Goal: Find specific page/section: Find specific page/section

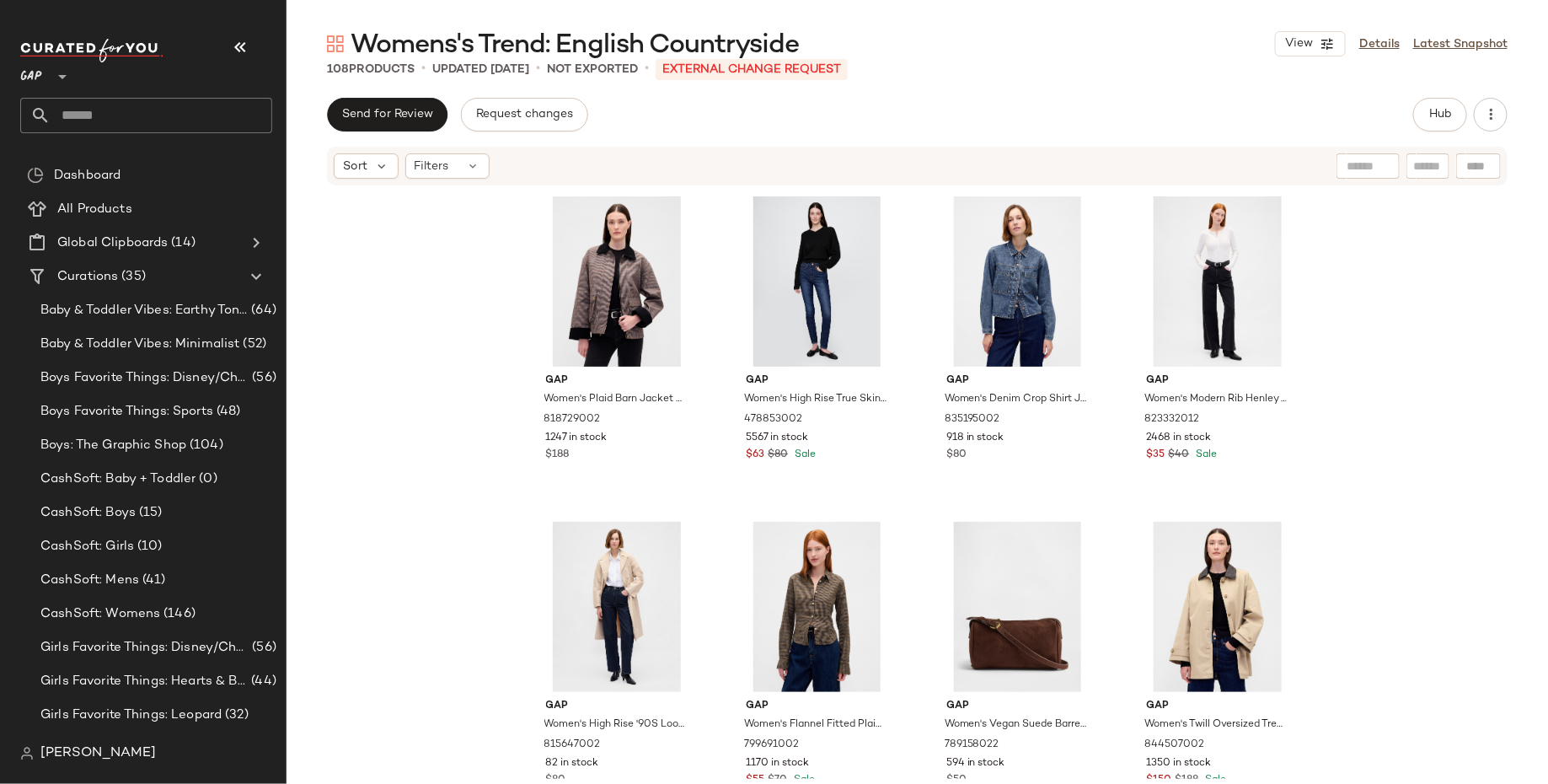
scroll to position [736, 0]
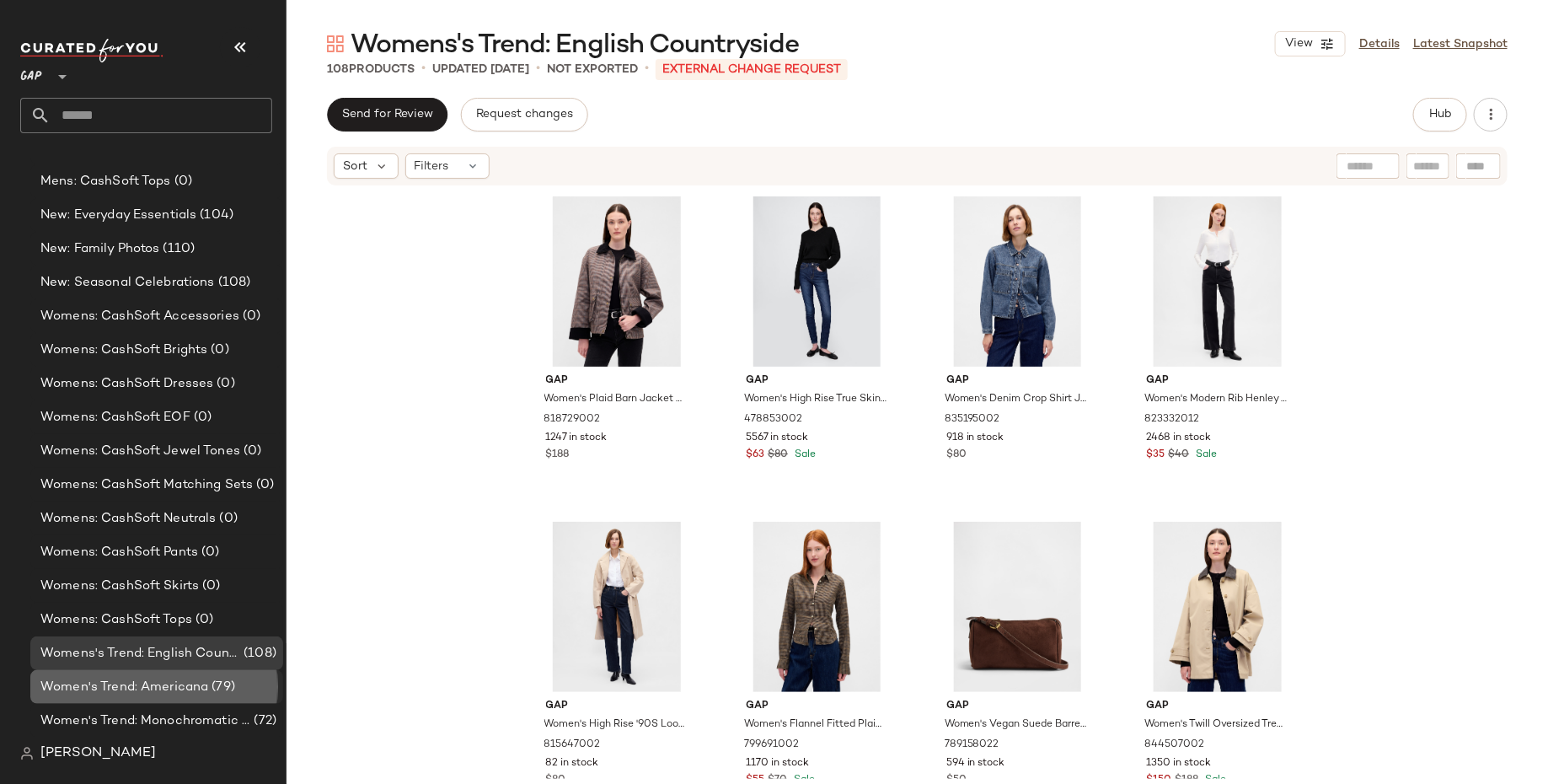
click at [160, 691] on span "Women's Trend: Americana" at bounding box center [124, 687] width 168 height 19
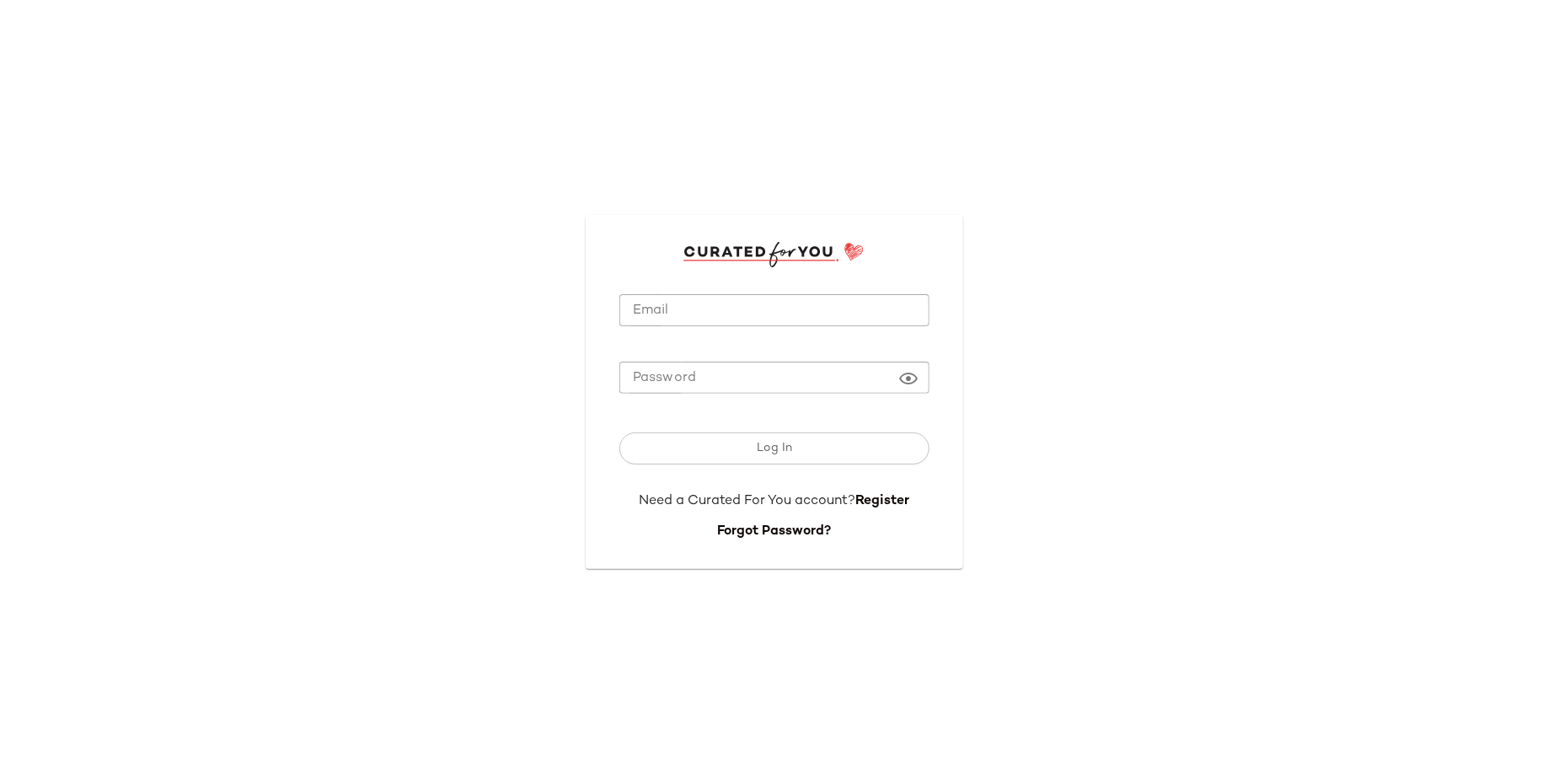
type input "**********"
click at [703, 316] on input "**********" at bounding box center [774, 310] width 310 height 32
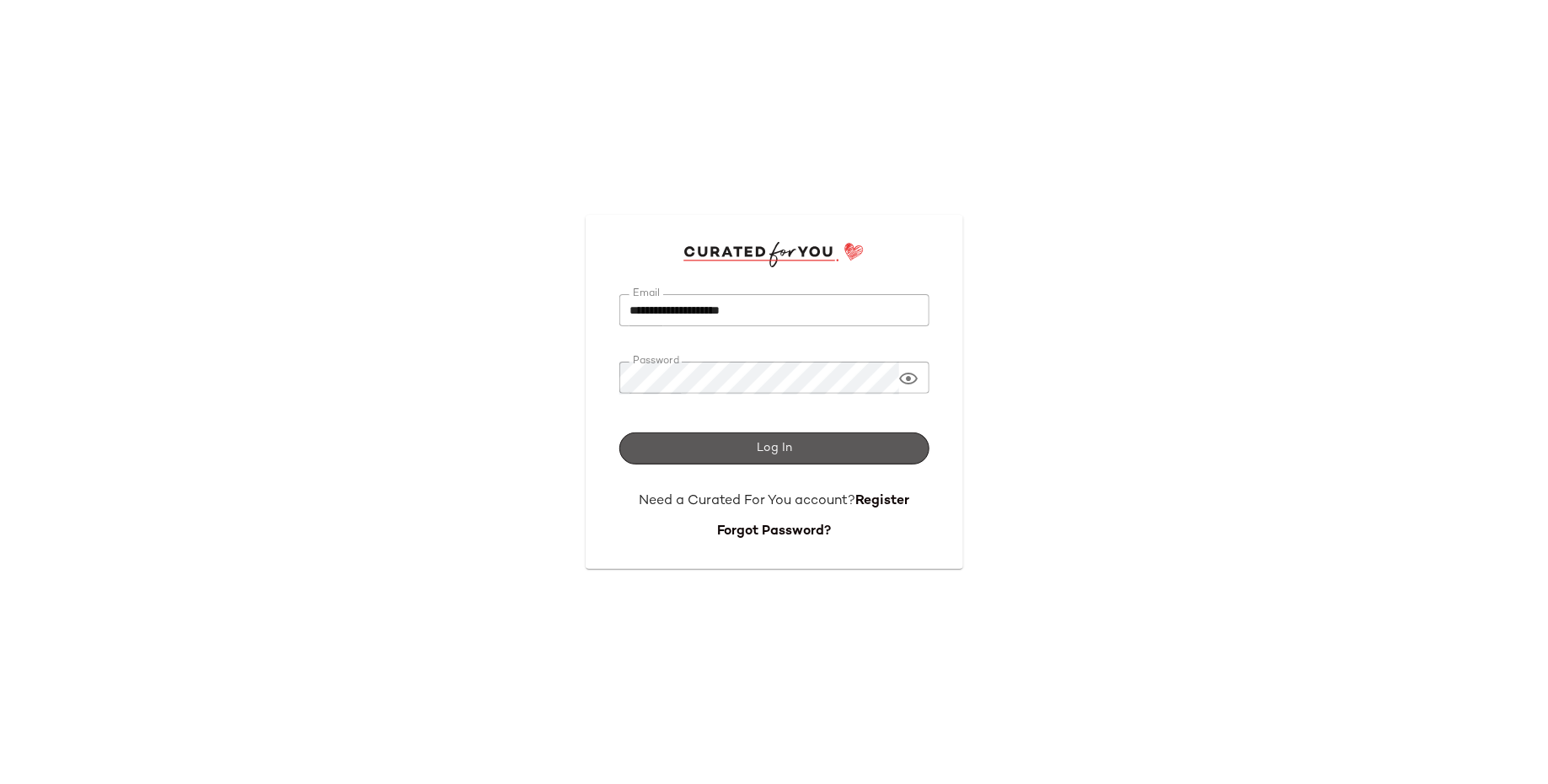
click at [677, 453] on button "Log In" at bounding box center [774, 448] width 310 height 32
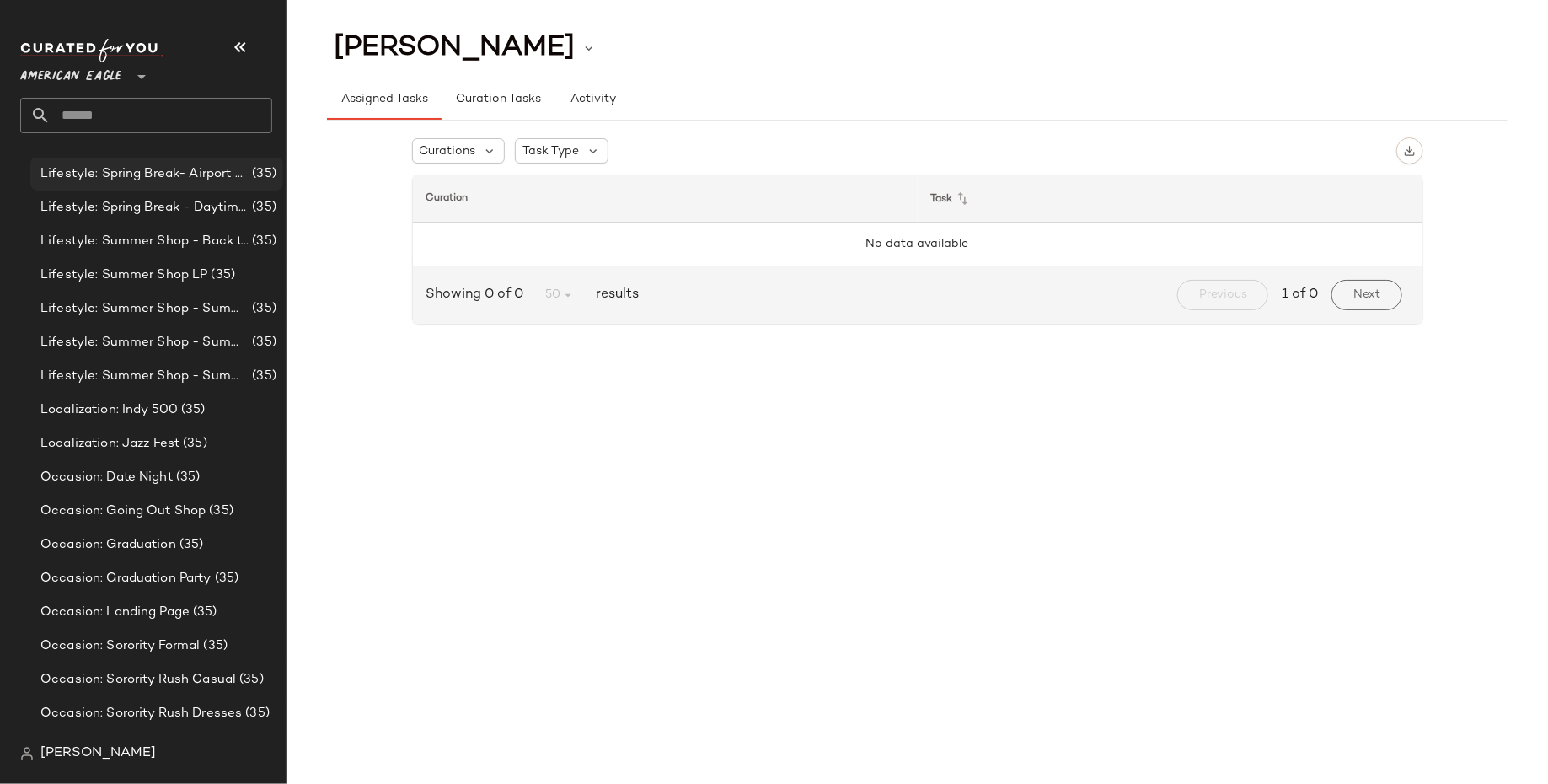
scroll to position [701, 0]
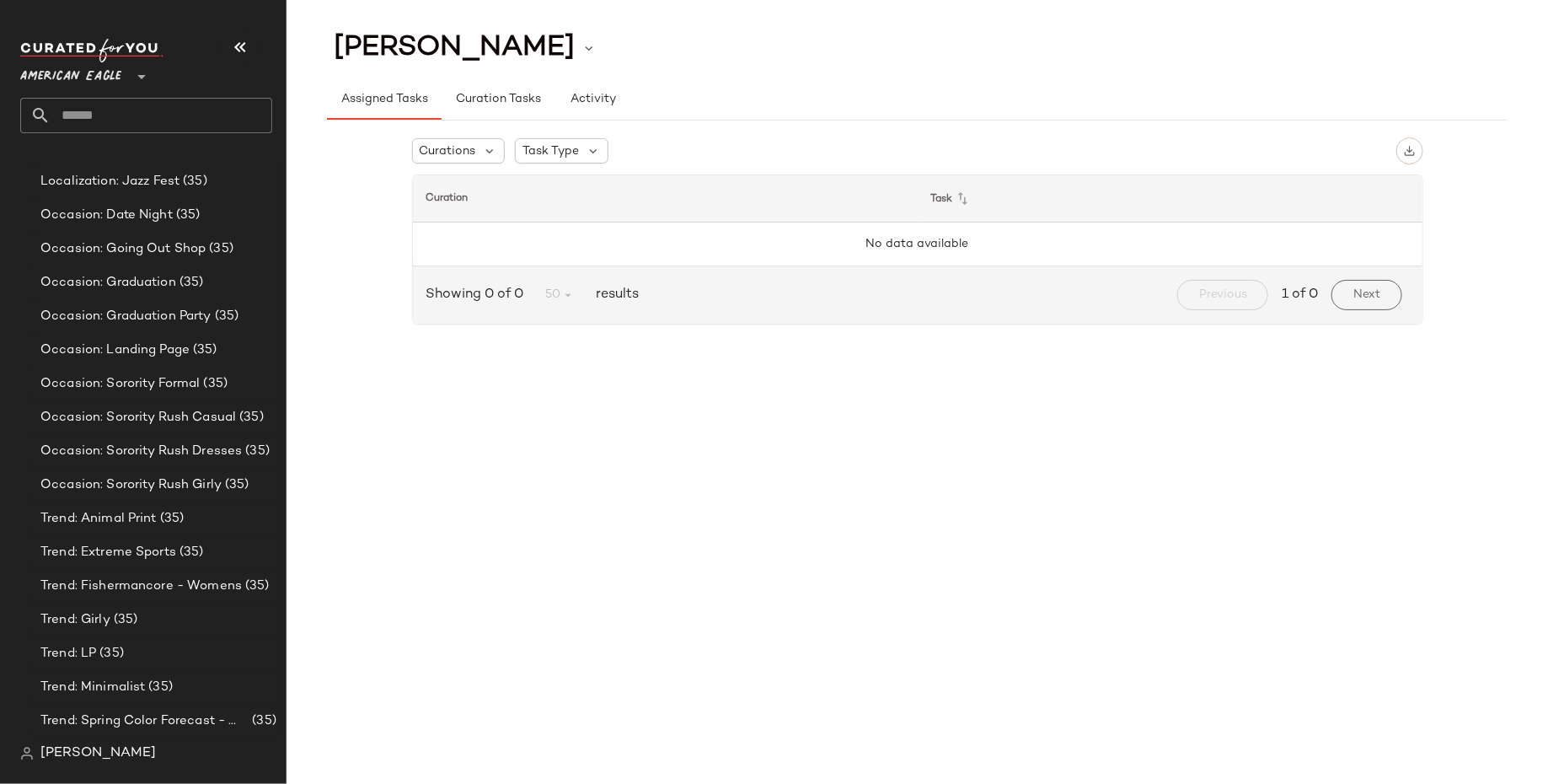
click at [97, 73] on span "American Eagle" at bounding box center [71, 72] width 101 height 31
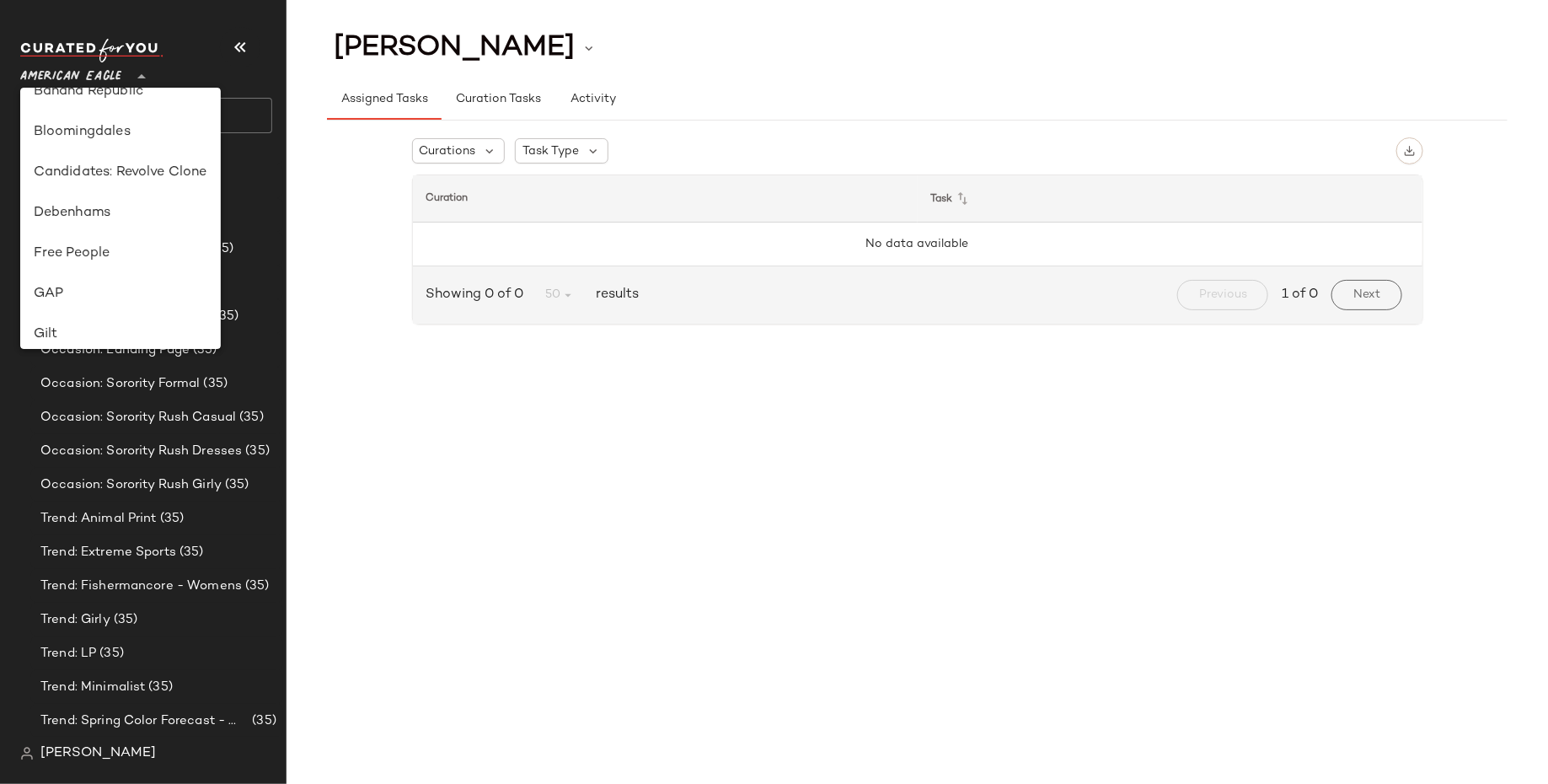
scroll to position [307, 0]
click at [136, 212] on div "GAP" at bounding box center [120, 212] width 174 height 20
type input "**"
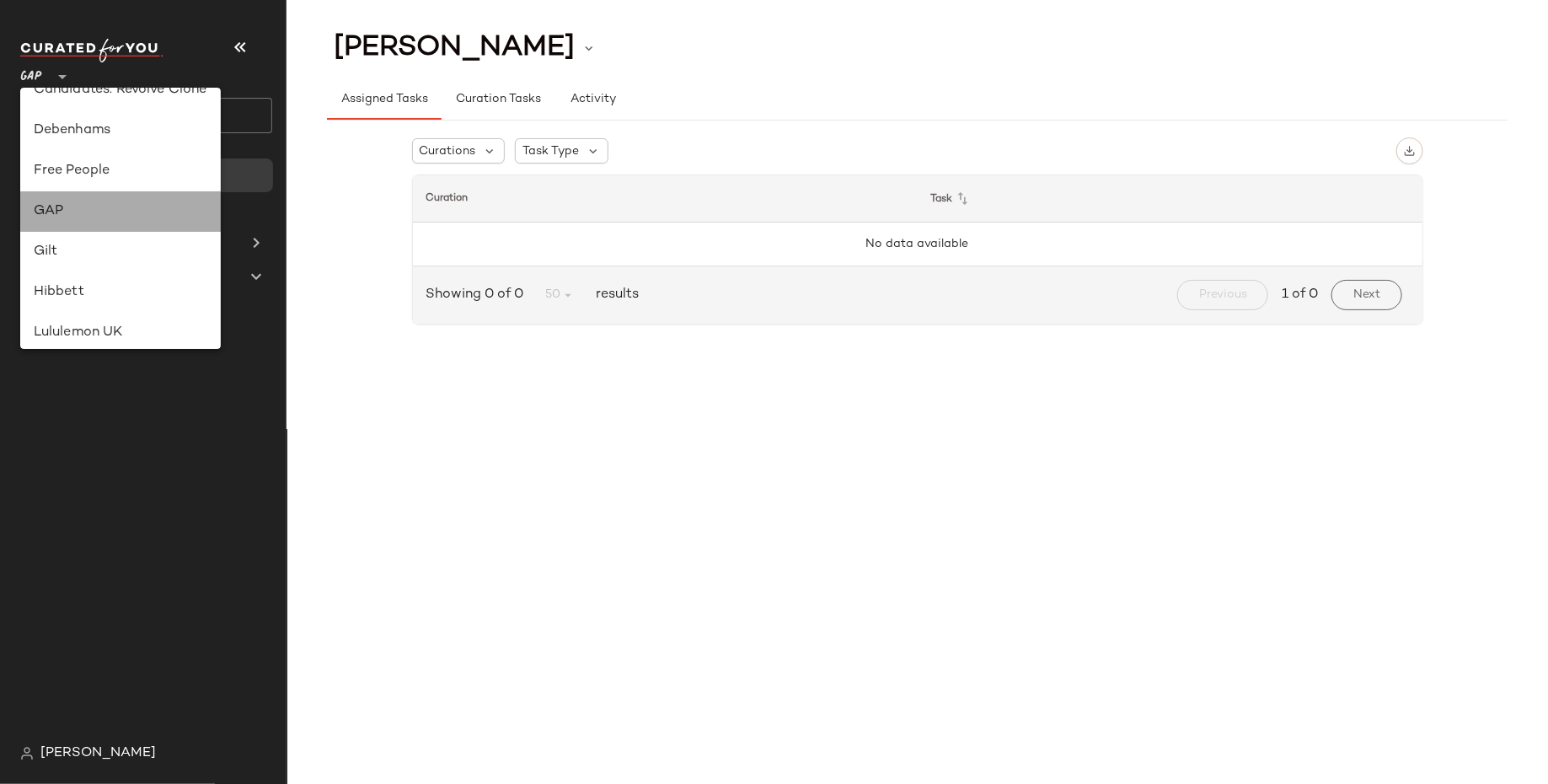
scroll to position [0, 0]
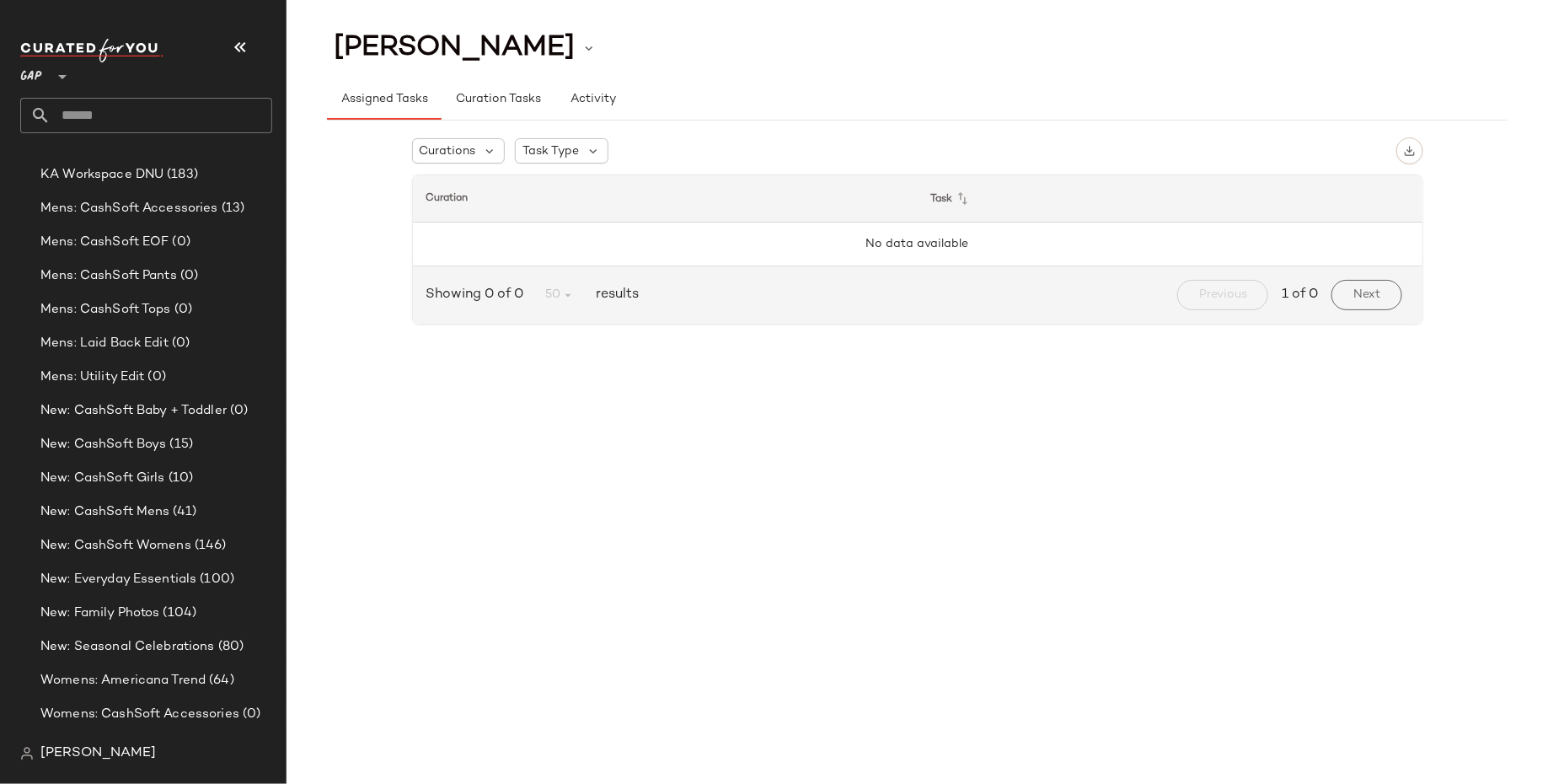
scroll to position [1359, 0]
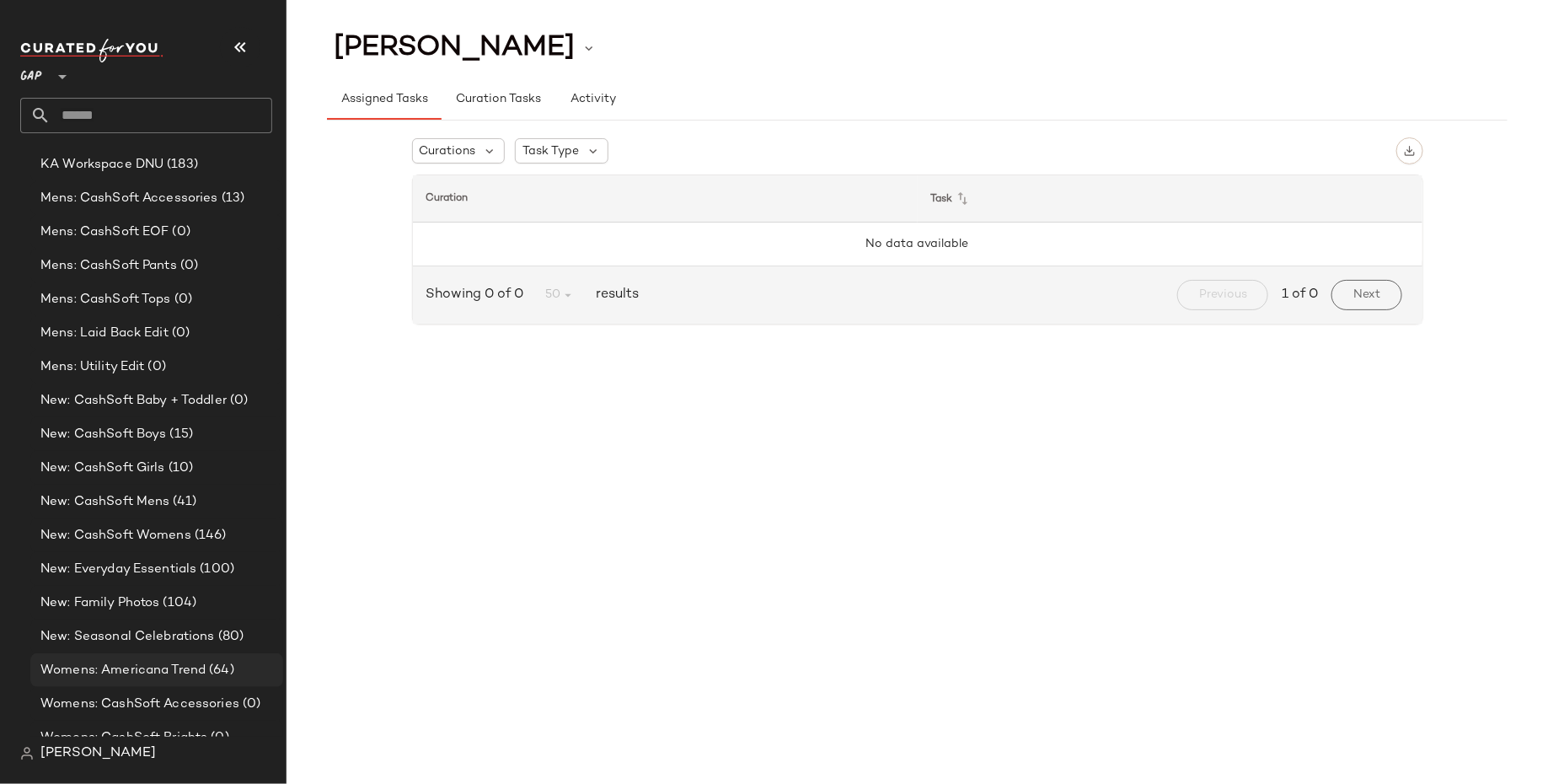
click at [168, 675] on span "Womens: Americana Trend" at bounding box center [123, 670] width 165 height 19
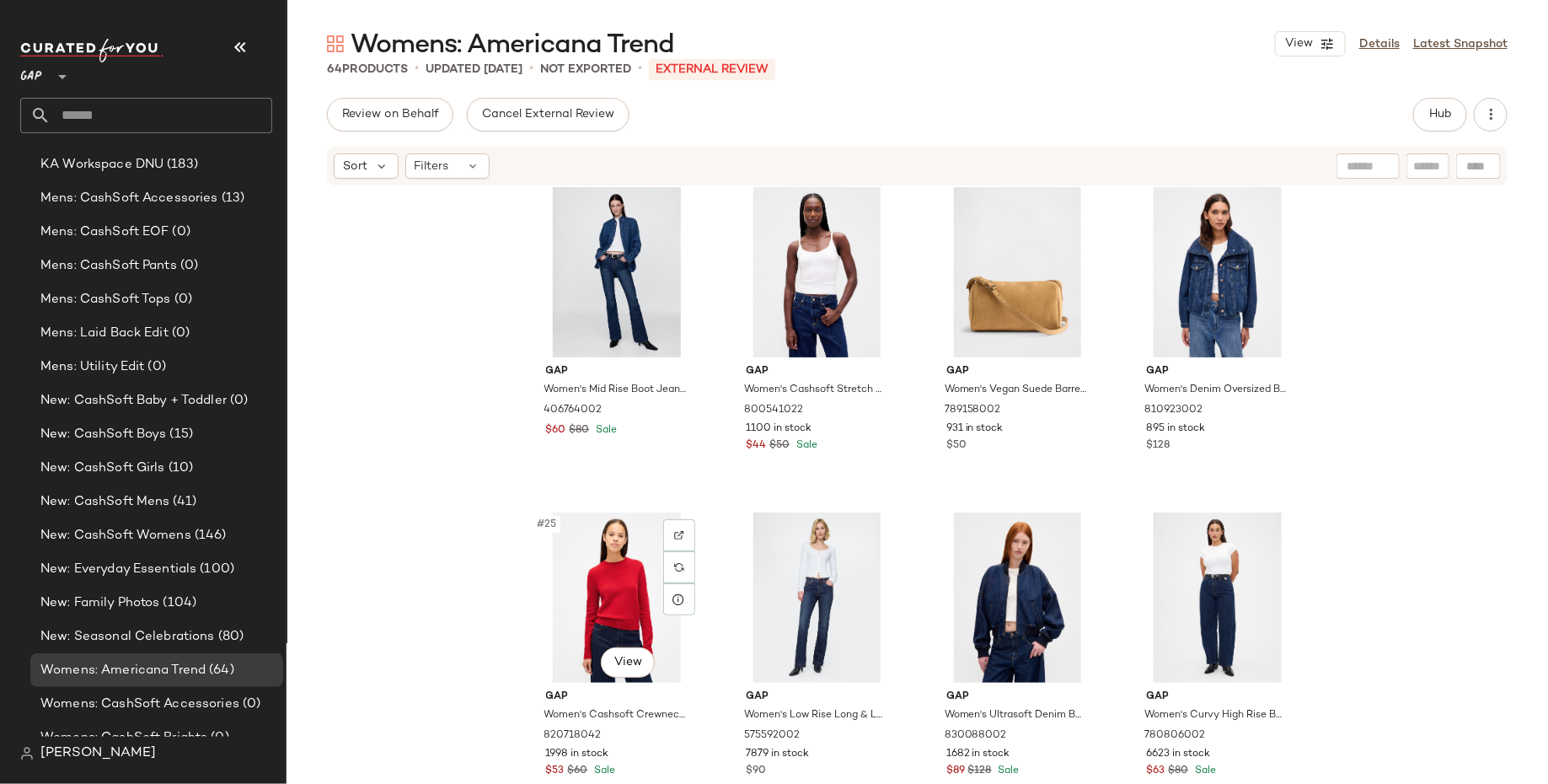
scroll to position [1644, 0]
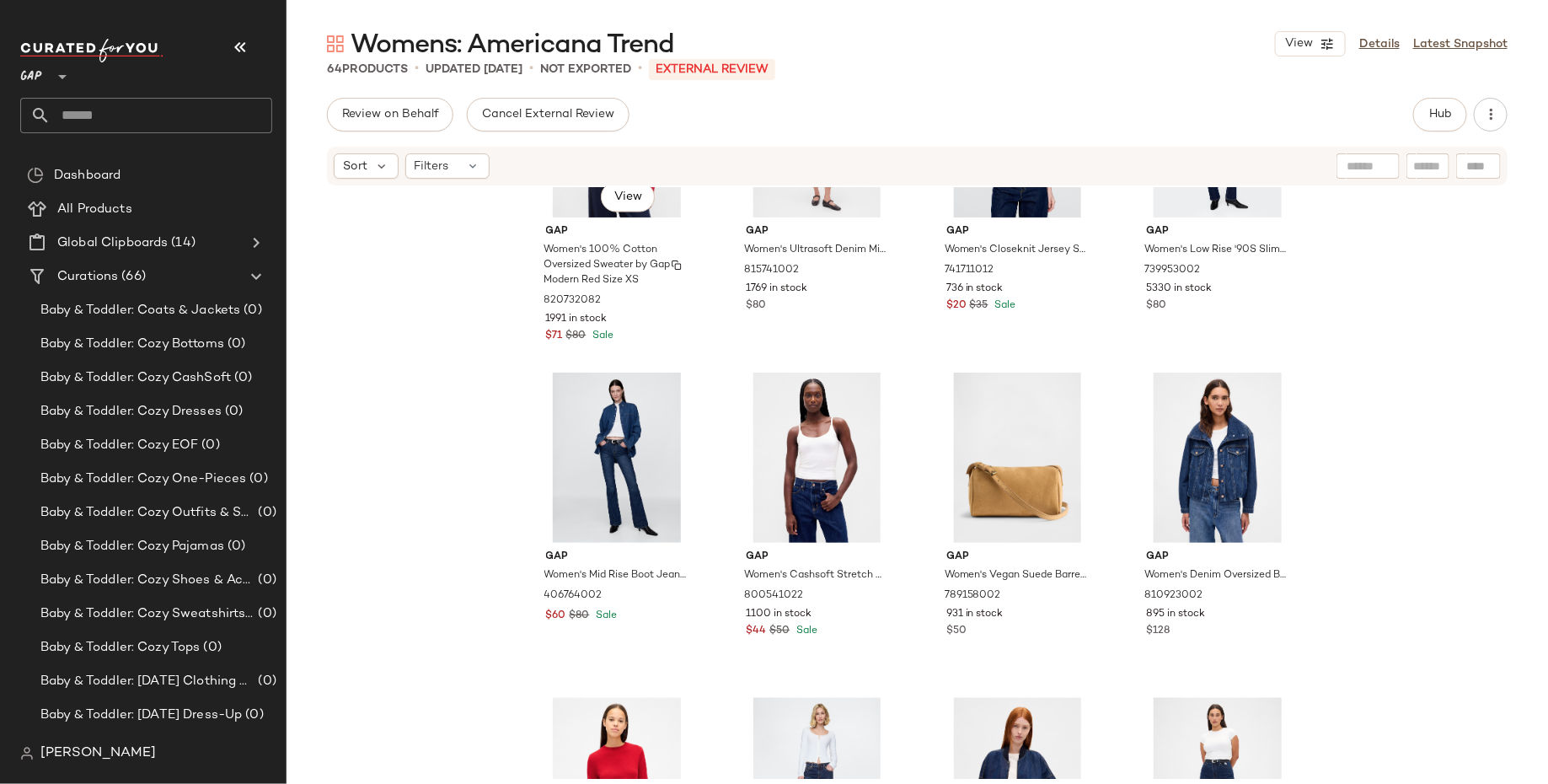
scroll to position [1666, 0]
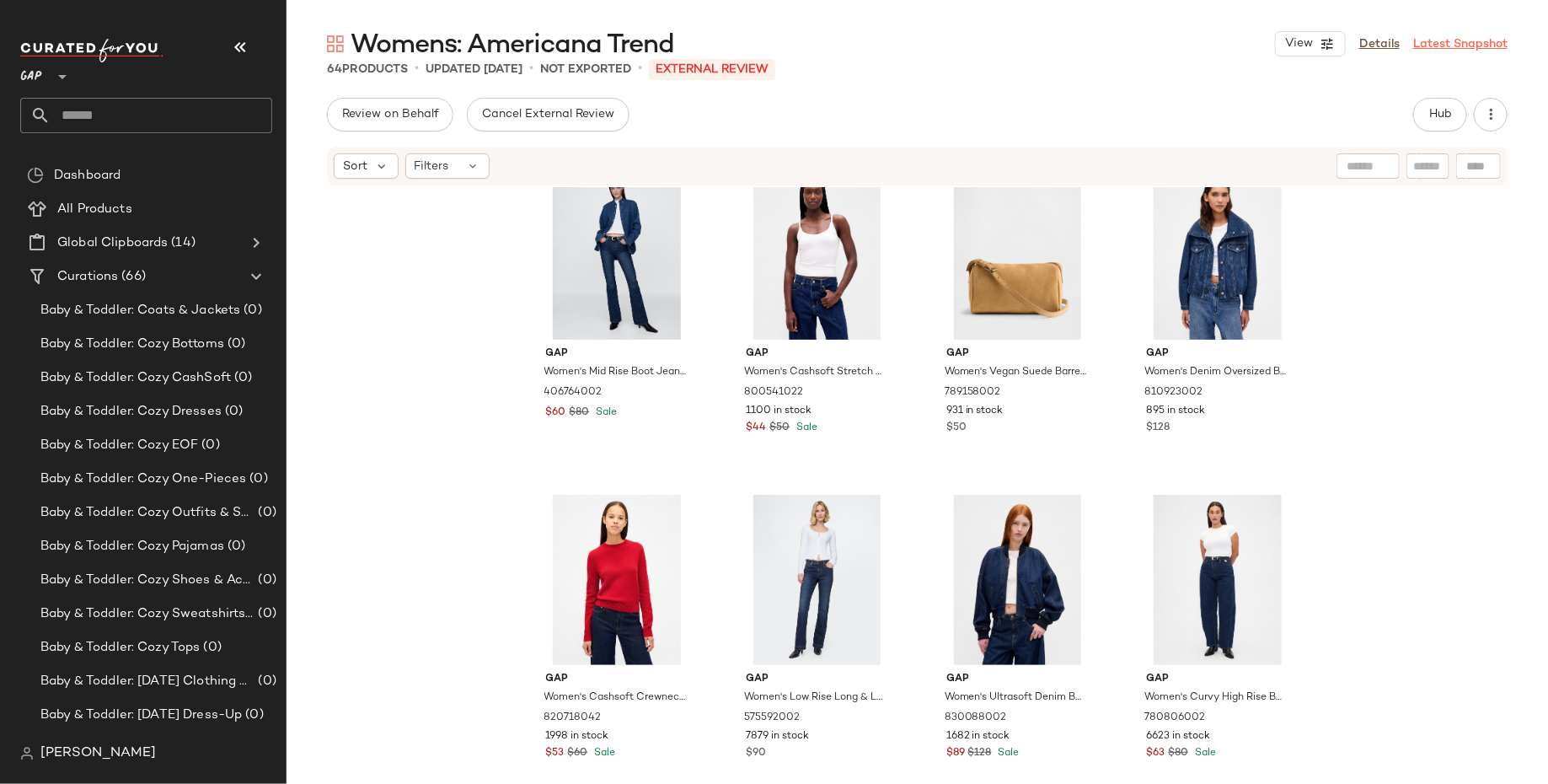
click at [1462, 41] on link "Latest Snapshot" at bounding box center [1461, 44] width 95 height 18
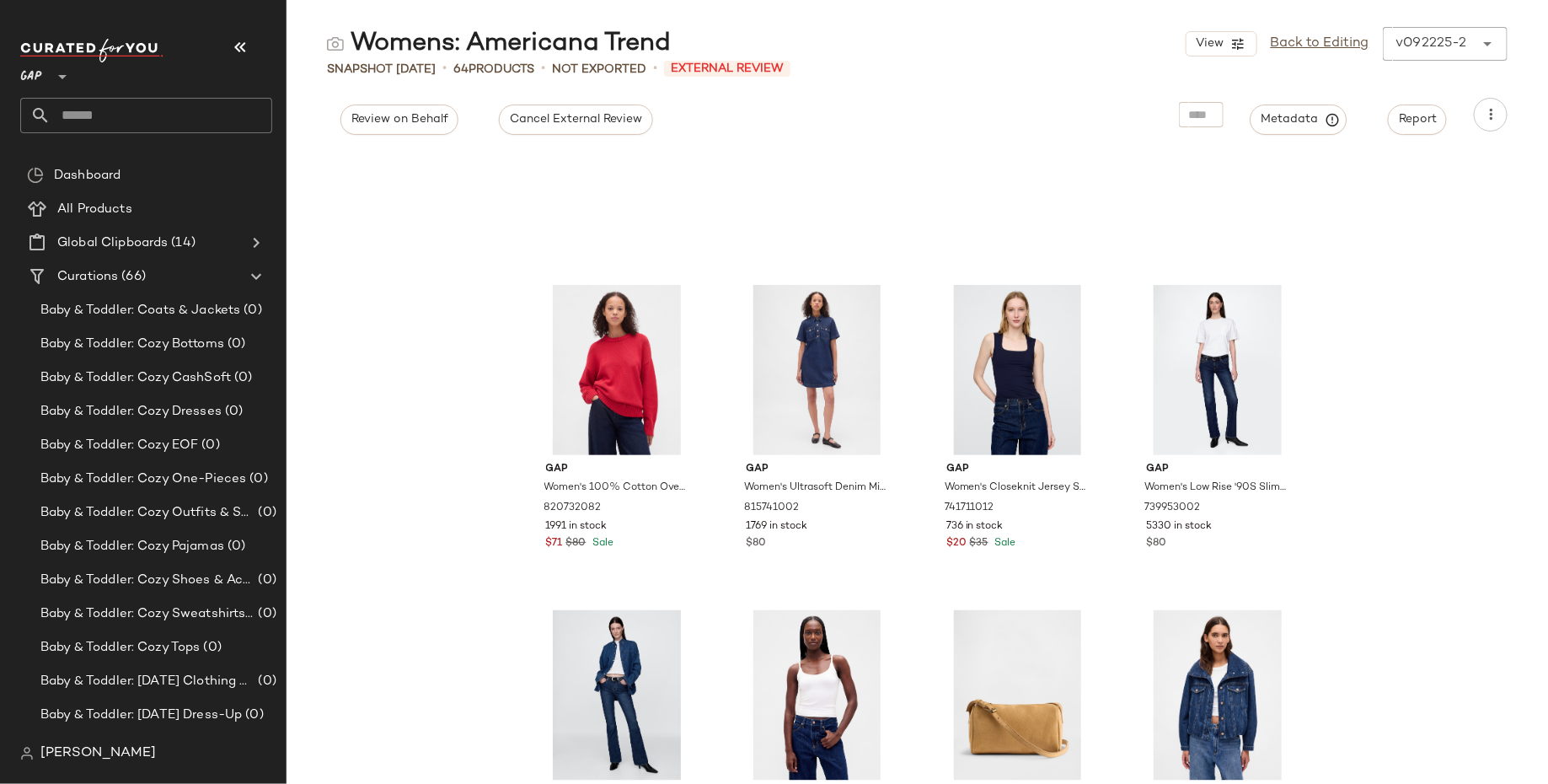
scroll to position [1500, 0]
